Goal: Obtain resource: Download file/media

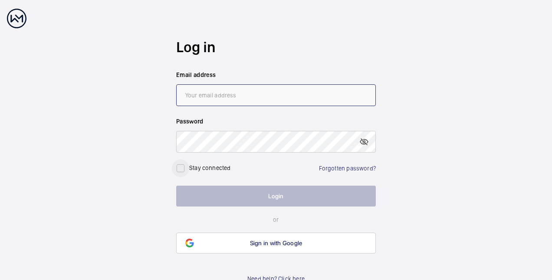
type input "[PERSON_NAME][EMAIL_ADDRESS][DOMAIN_NAME]"
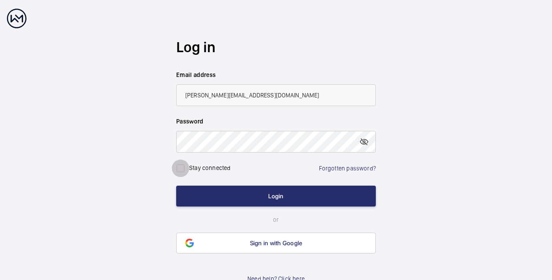
click at [181, 167] on input "checkbox" at bounding box center [180, 167] width 17 height 17
checkbox input "true"
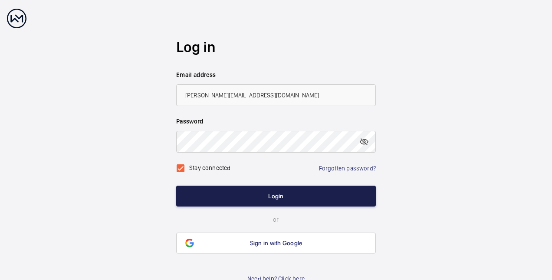
click at [211, 192] on button "Login" at bounding box center [276, 195] width 200 height 21
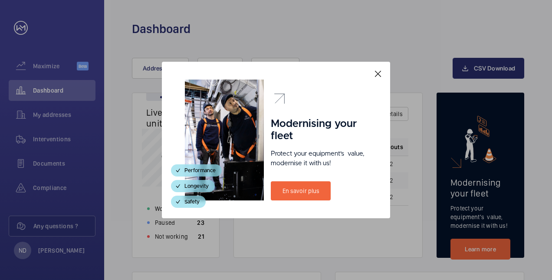
click at [380, 72] on mat-icon at bounding box center [378, 74] width 10 height 10
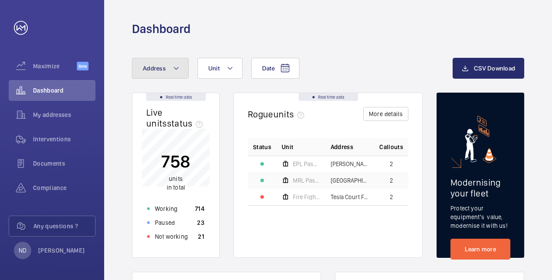
click at [163, 65] on span "Address" at bounding box center [154, 68] width 23 height 7
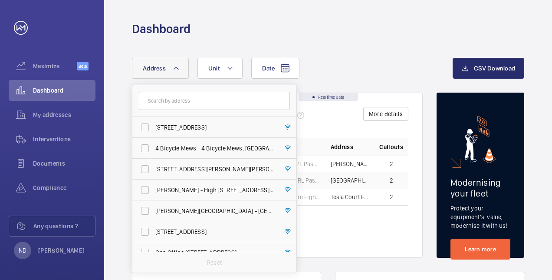
click at [181, 102] on input "text" at bounding box center [214, 101] width 151 height 18
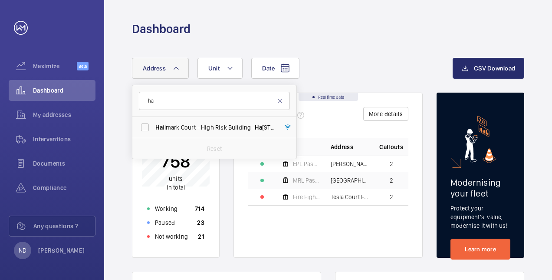
type input "h"
type input "u"
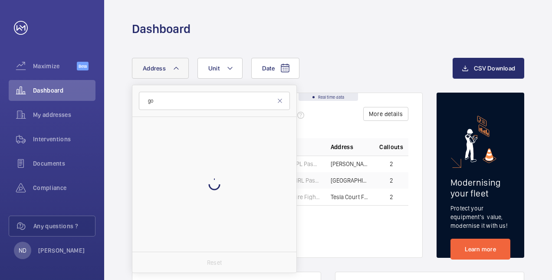
type input "g"
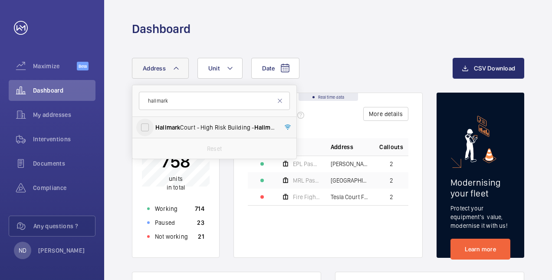
type input "hallmark"
click at [142, 124] on input "Hallmark Court - [GEOGRAPHIC_DATA] - [GEOGRAPHIC_DATA]" at bounding box center [144, 126] width 17 height 17
checkbox input "true"
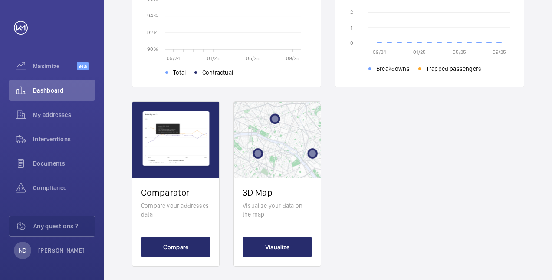
scroll to position [393, 0]
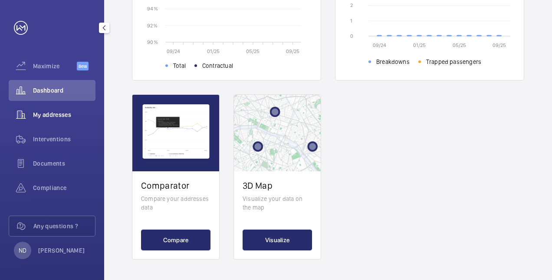
click at [46, 118] on span "My addresses" at bounding box center [64, 114] width 63 height 9
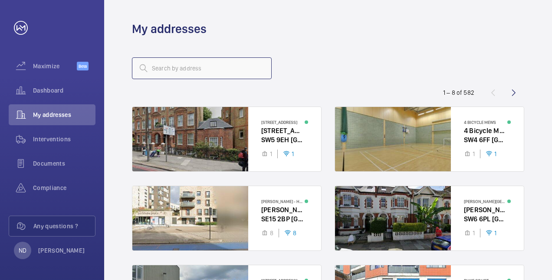
click at [211, 66] on input "text" at bounding box center [202, 68] width 140 height 22
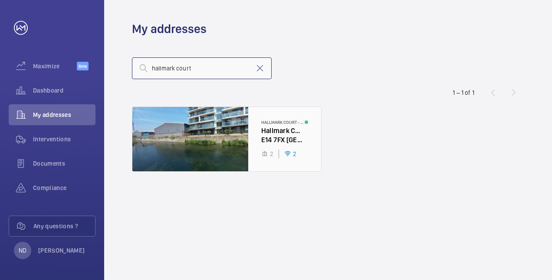
type input "hallmark court"
click at [232, 132] on div at bounding box center [226, 139] width 189 height 64
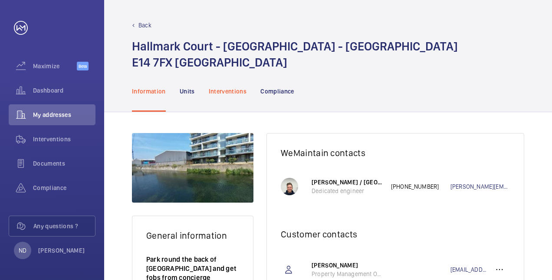
click at [234, 89] on p "Interventions" at bounding box center [228, 91] width 38 height 9
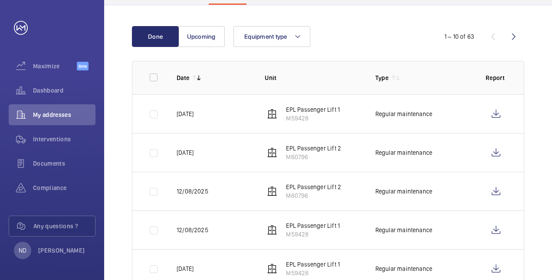
scroll to position [108, 0]
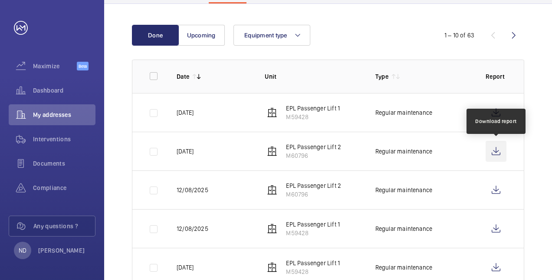
click at [504, 148] on wm-front-icon-button at bounding box center [496, 151] width 21 height 21
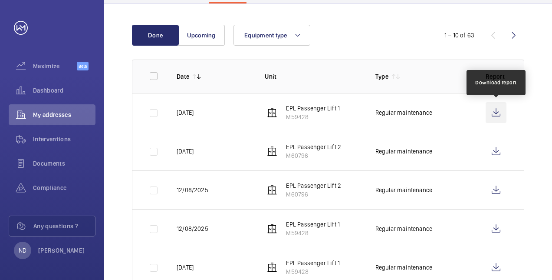
click at [495, 115] on wm-front-icon-button at bounding box center [496, 112] width 21 height 21
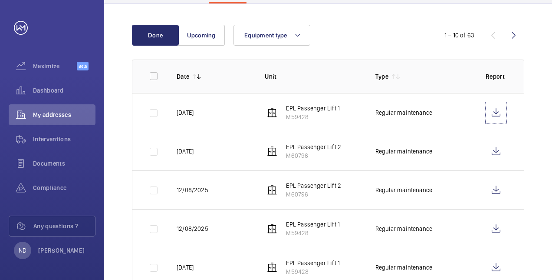
scroll to position [0, 0]
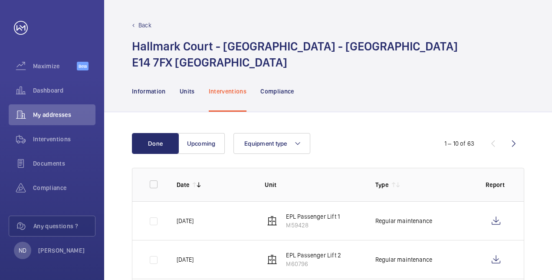
click at [142, 25] on p "Back" at bounding box center [144, 25] width 13 height 9
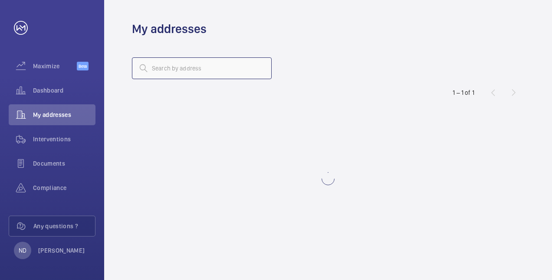
click at [188, 71] on input "text" at bounding box center [202, 68] width 140 height 22
type input "2"
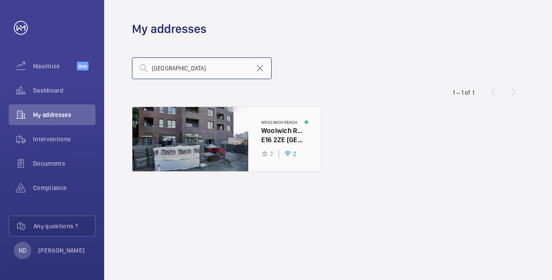
type input "[GEOGRAPHIC_DATA]"
click at [226, 128] on div at bounding box center [226, 139] width 189 height 64
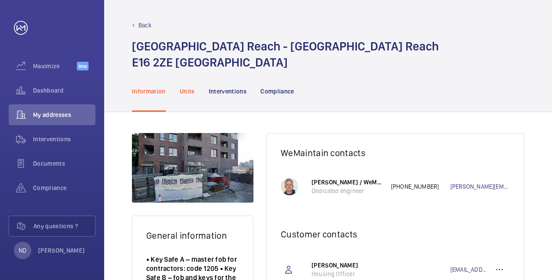
click at [194, 94] on p "Units" at bounding box center [187, 91] width 15 height 9
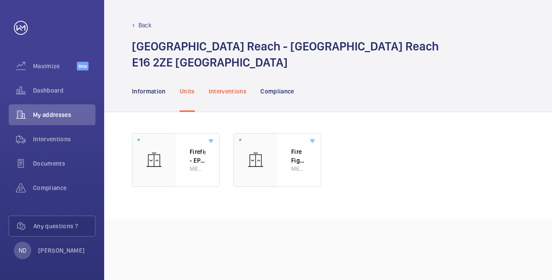
click at [229, 89] on p "Interventions" at bounding box center [228, 91] width 38 height 9
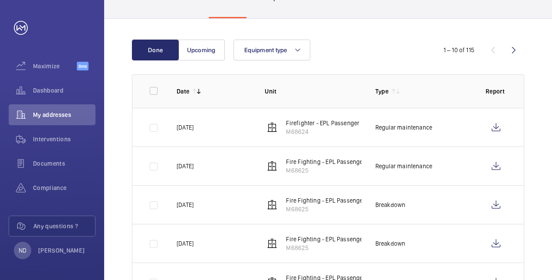
scroll to position [94, 0]
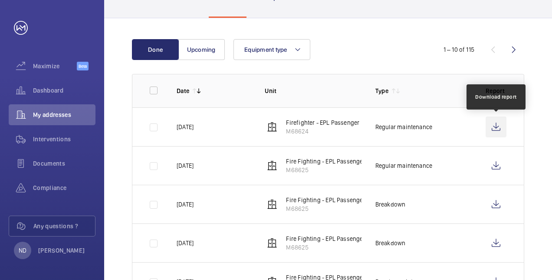
click at [497, 127] on wm-front-icon-button at bounding box center [496, 126] width 21 height 21
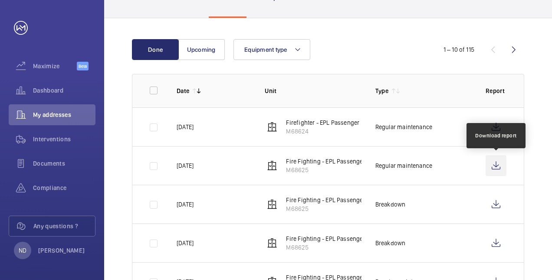
click at [491, 160] on wm-front-icon-button at bounding box center [496, 165] width 21 height 21
